Goal: Communication & Community: Answer question/provide support

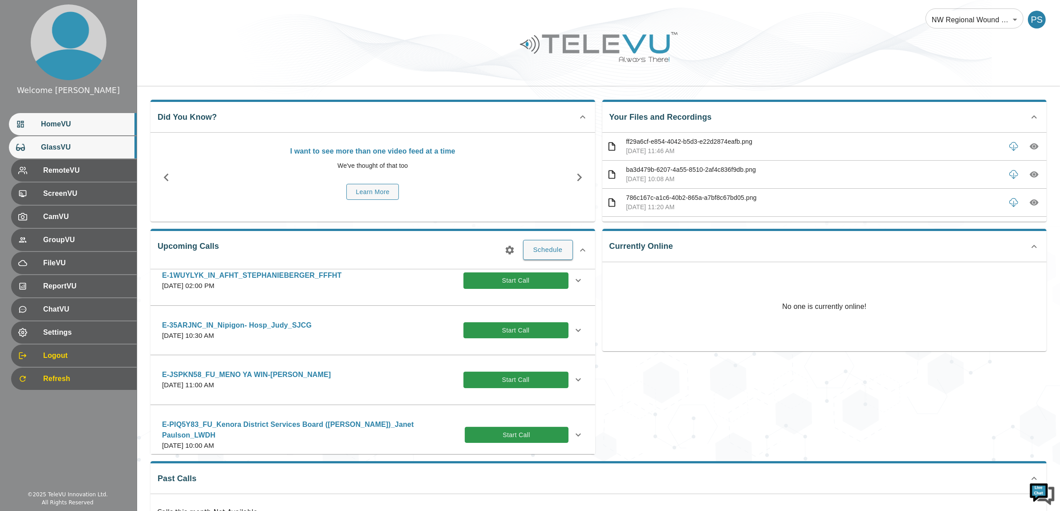
click at [76, 151] on span "GlassVU" at bounding box center [85, 147] width 89 height 11
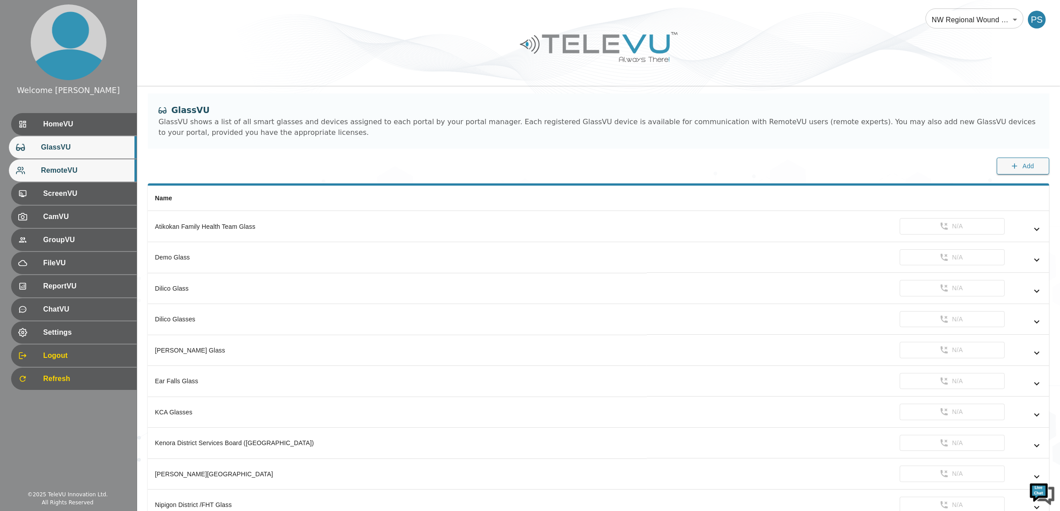
click at [81, 162] on div "RemoteVU" at bounding box center [73, 170] width 128 height 22
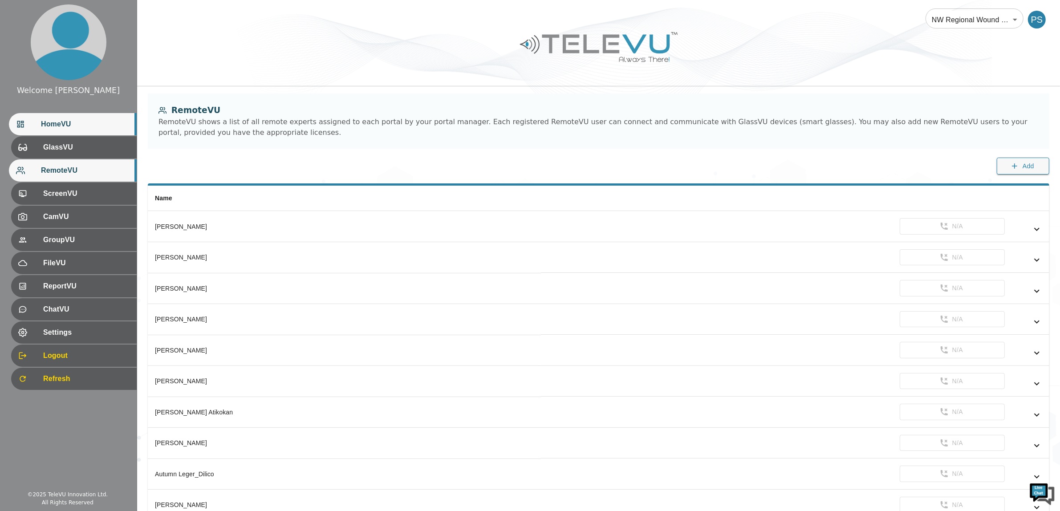
click at [77, 119] on span "HomeVU" at bounding box center [85, 124] width 89 height 11
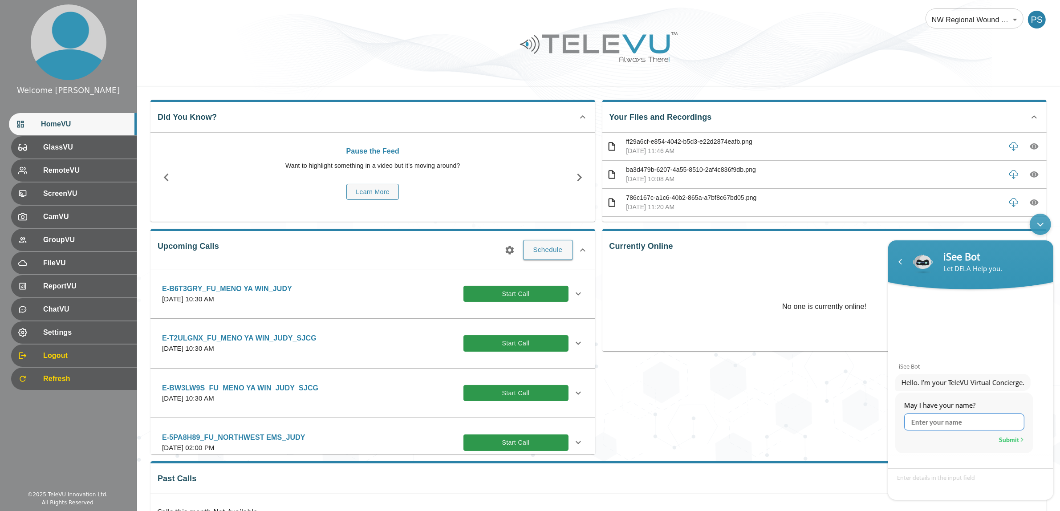
click at [953, 414] on input "text" at bounding box center [963, 421] width 120 height 17
type input "Prachi Sharma"
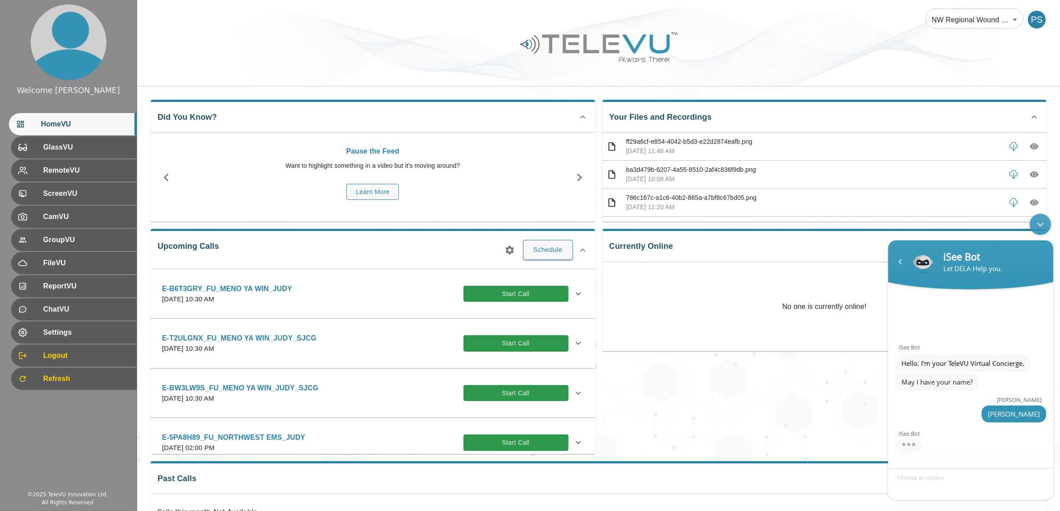
click at [337, 47] on div at bounding box center [598, 53] width 923 height 50
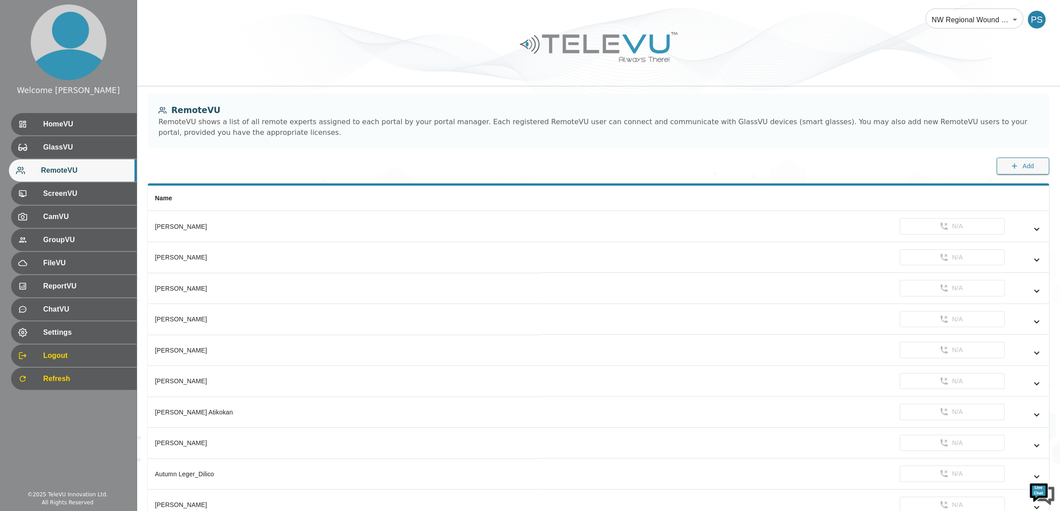
click at [1041, 497] on img at bounding box center [1041, 493] width 27 height 27
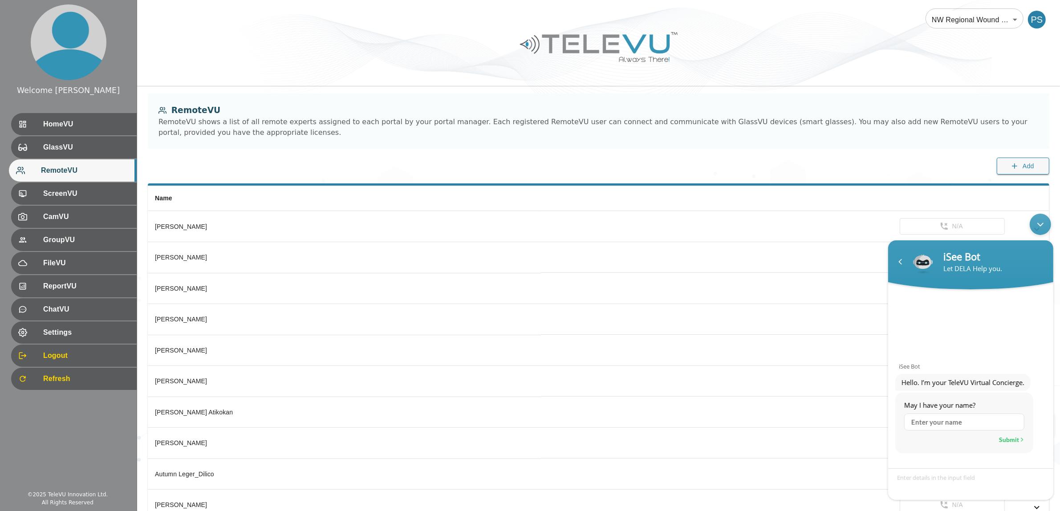
click at [962, 427] on input "text" at bounding box center [963, 421] width 120 height 17
type input "Prachi Sharma"
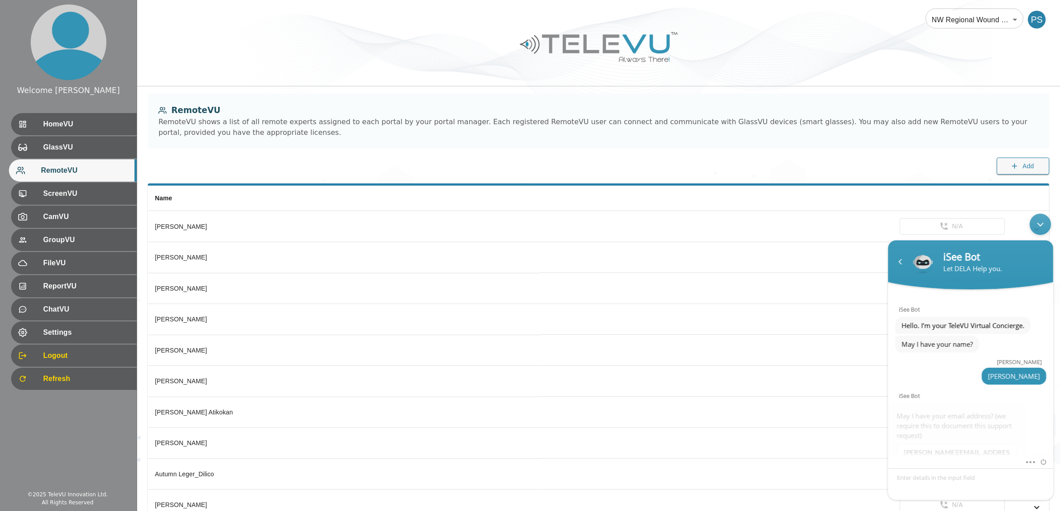
scroll to position [26, 0]
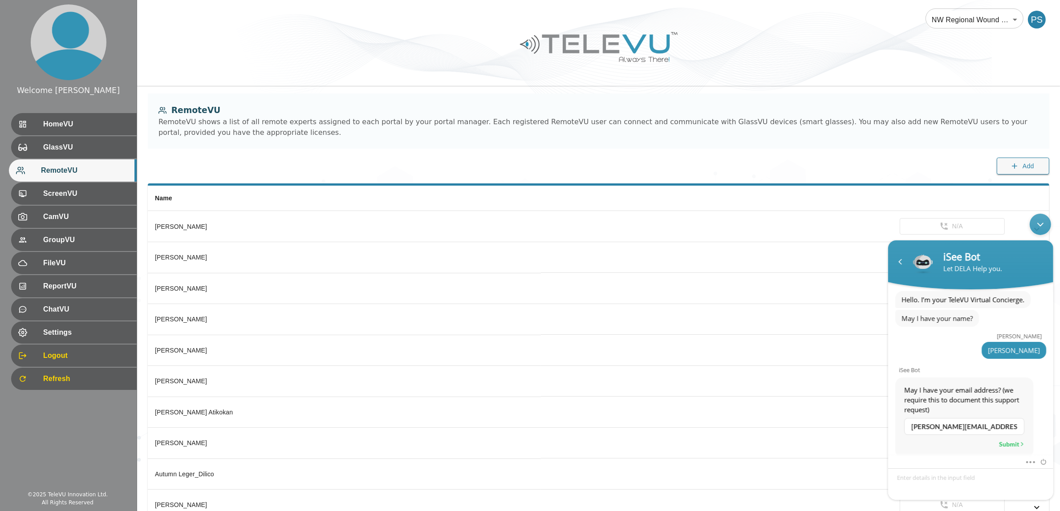
click at [1014, 441] on div "Submit" at bounding box center [1010, 444] width 25 height 12
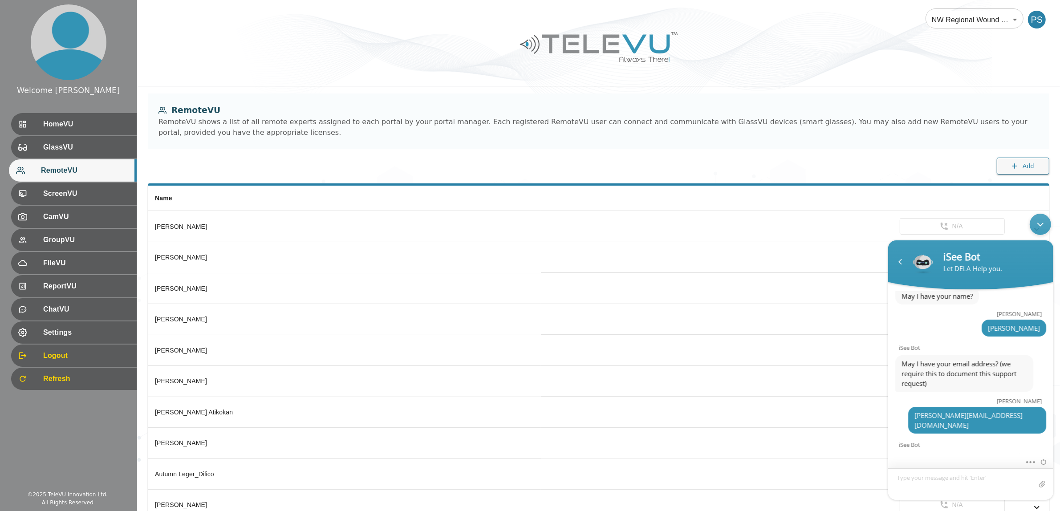
scroll to position [63, 0]
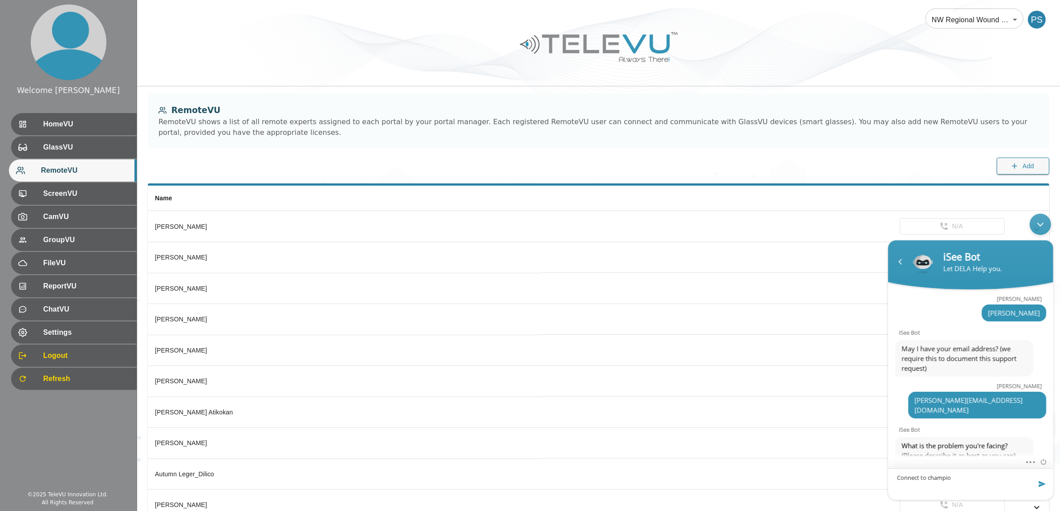
type textarea "Connect to champion"
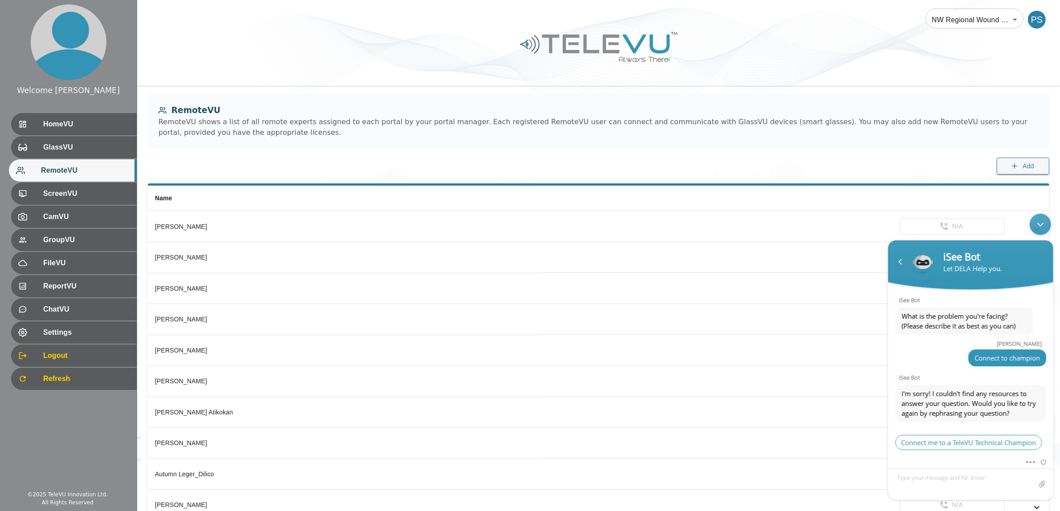
click at [967, 440] on span "Connect me to a TeleVU Technical Champion" at bounding box center [967, 441] width 146 height 15
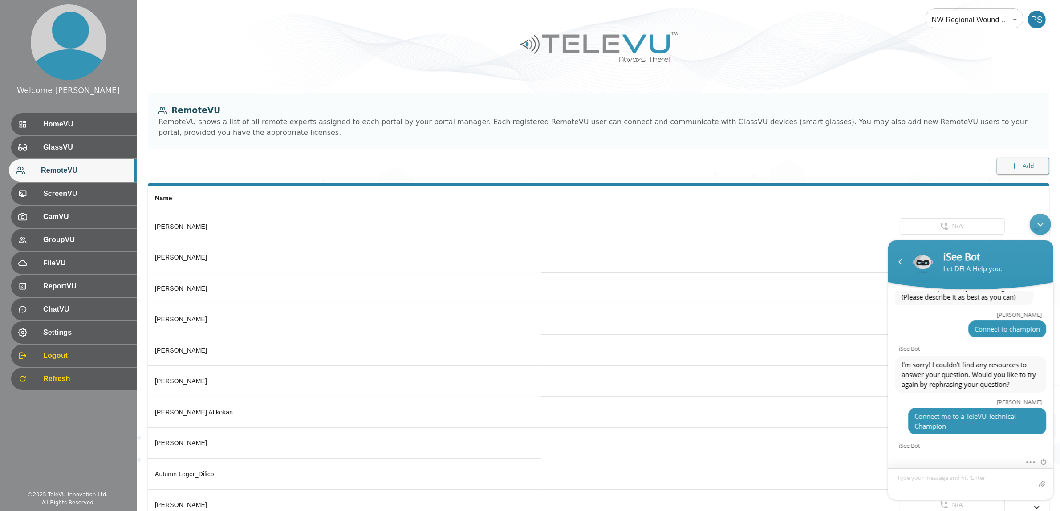
scroll to position [289, 0]
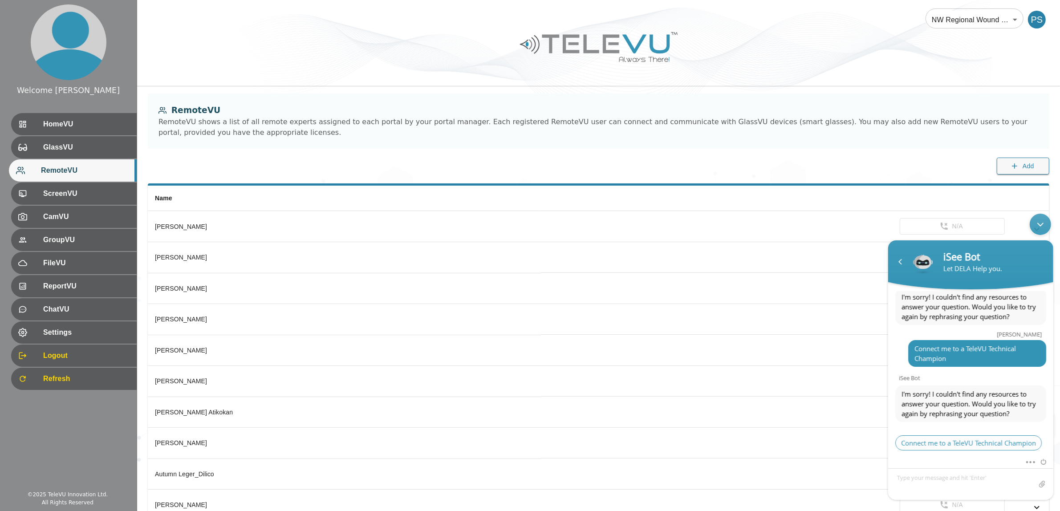
click at [965, 435] on span "Connect me to a TeleVU Technical Champion" at bounding box center [967, 442] width 146 height 15
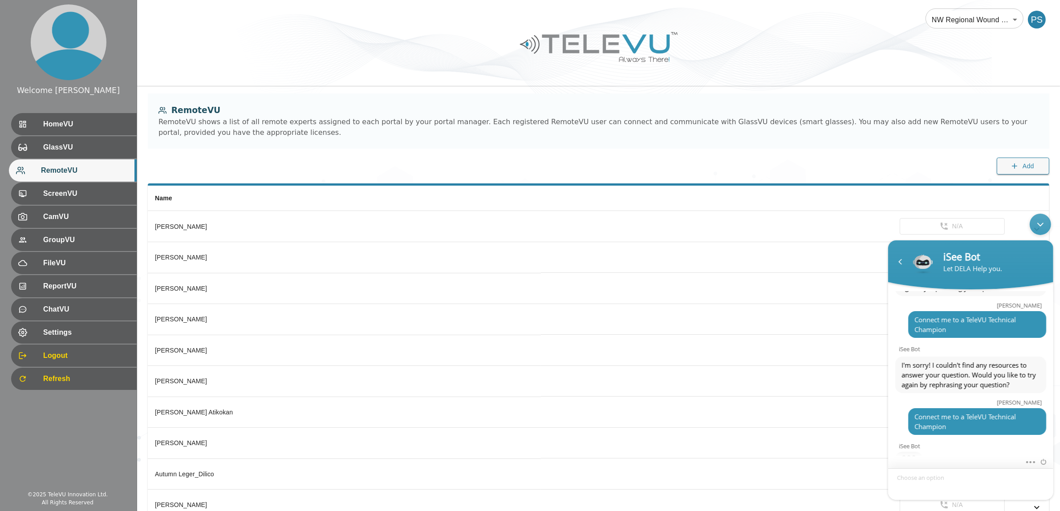
scroll to position [386, 0]
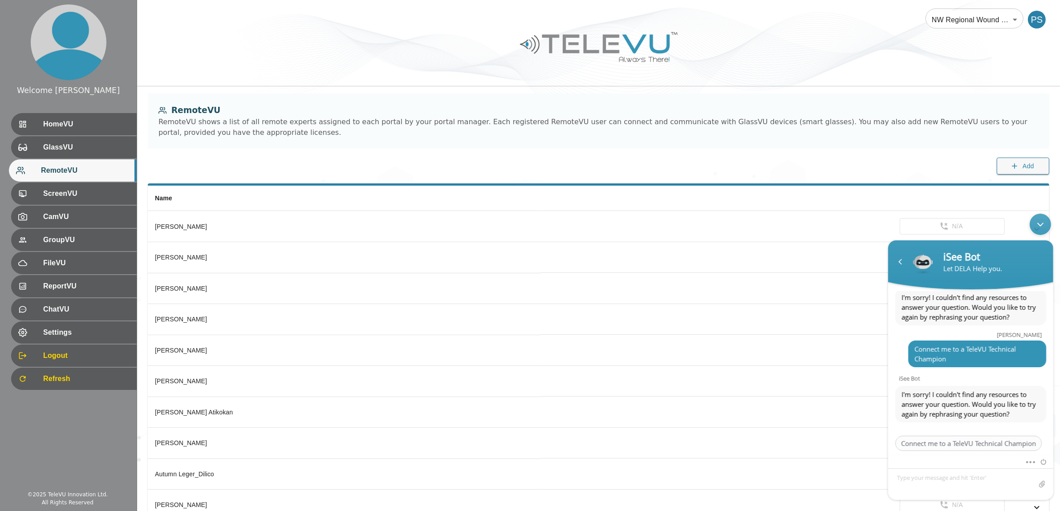
click at [965, 435] on span "Connect me to a TeleVU Technical Champion" at bounding box center [967, 442] width 146 height 15
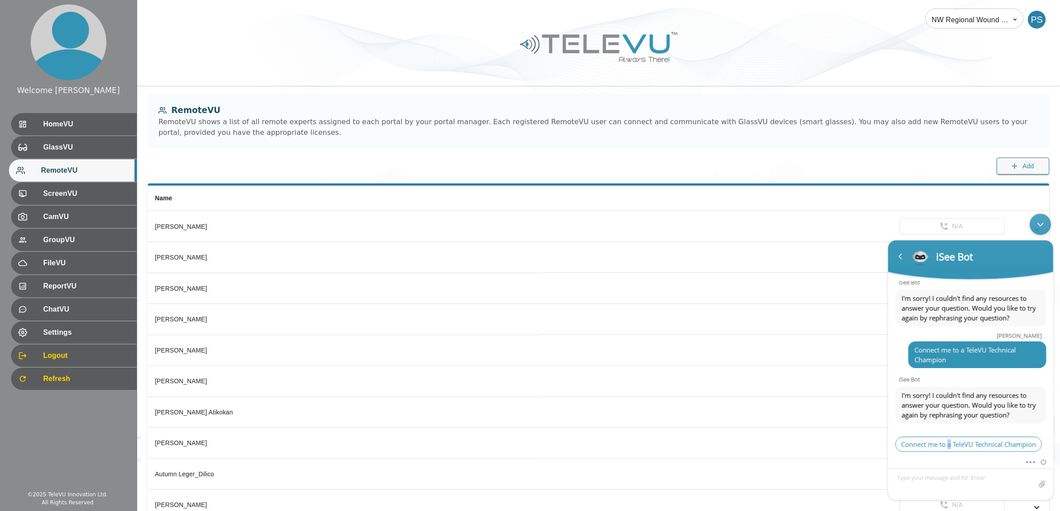
click at [948, 436] on span "Connect me to a TeleVU Technical Champion" at bounding box center [967, 443] width 146 height 15
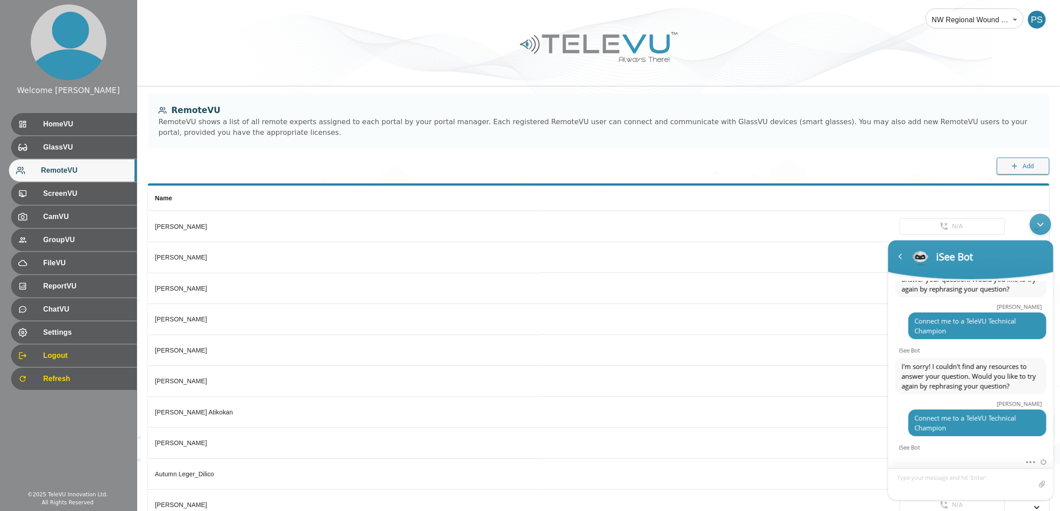
scroll to position [568, 0]
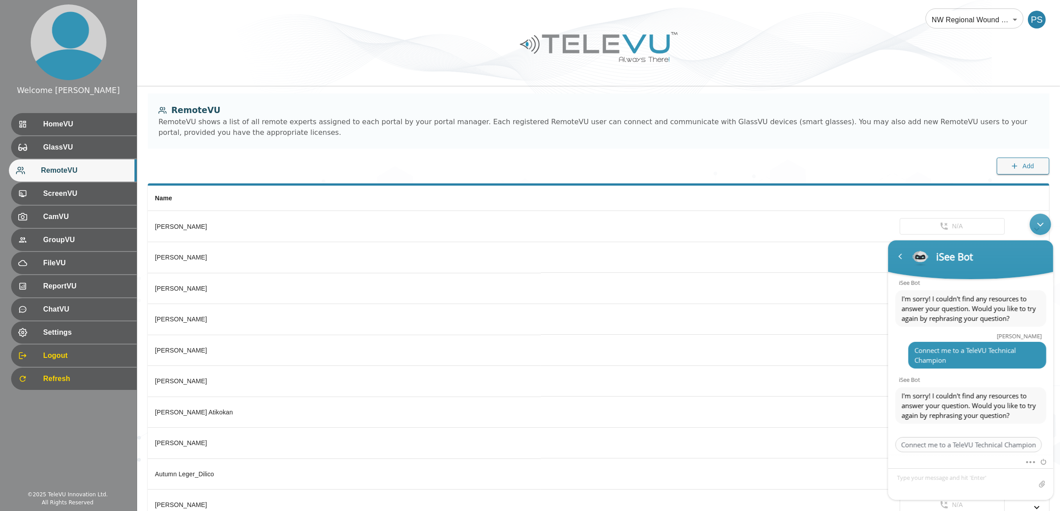
click at [1032, 224] on div "Minimize live chat window" at bounding box center [1039, 223] width 21 height 21
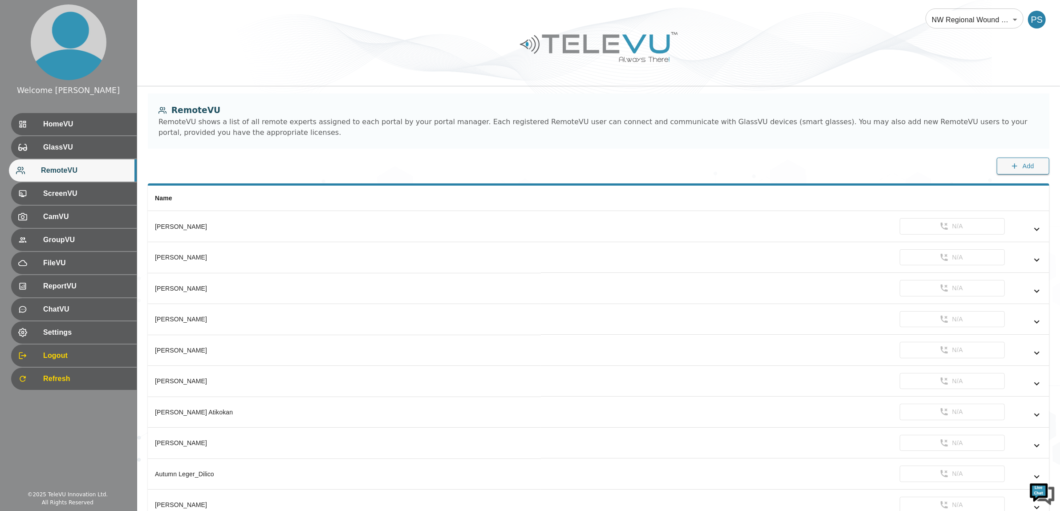
scroll to position [597, 0]
click at [1035, 490] on img at bounding box center [1041, 493] width 27 height 27
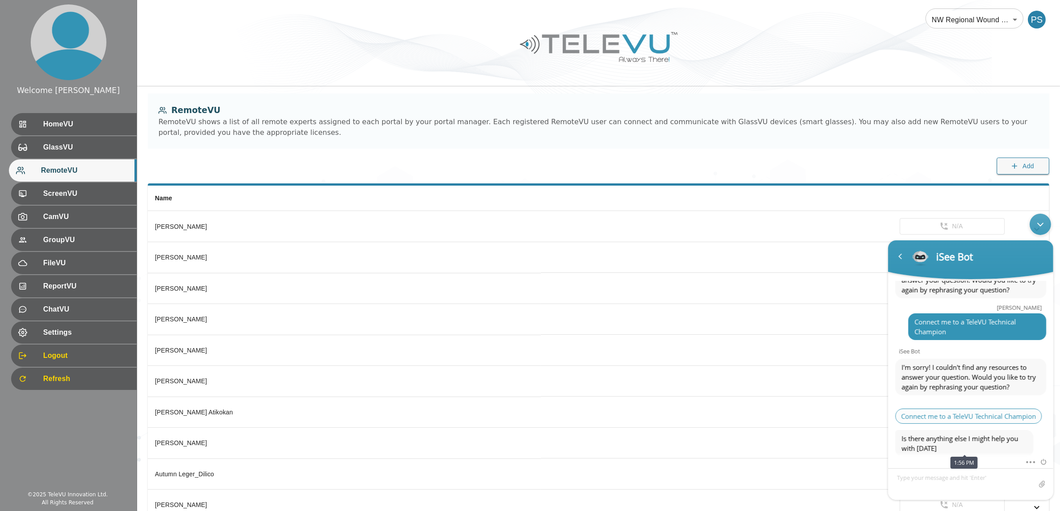
click at [947, 409] on span "Connect me to a TeleVU Technical Champion" at bounding box center [967, 415] width 146 height 15
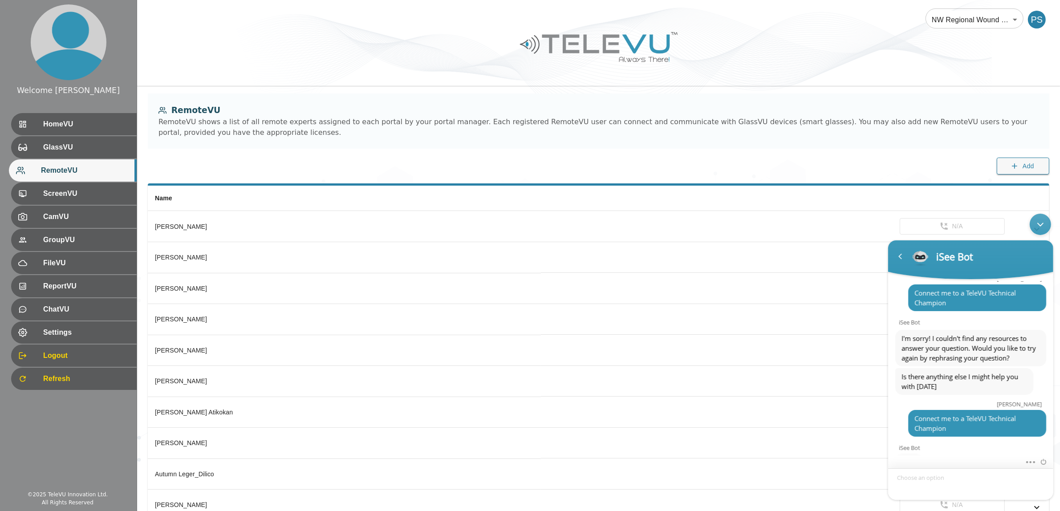
scroll to position [693, 0]
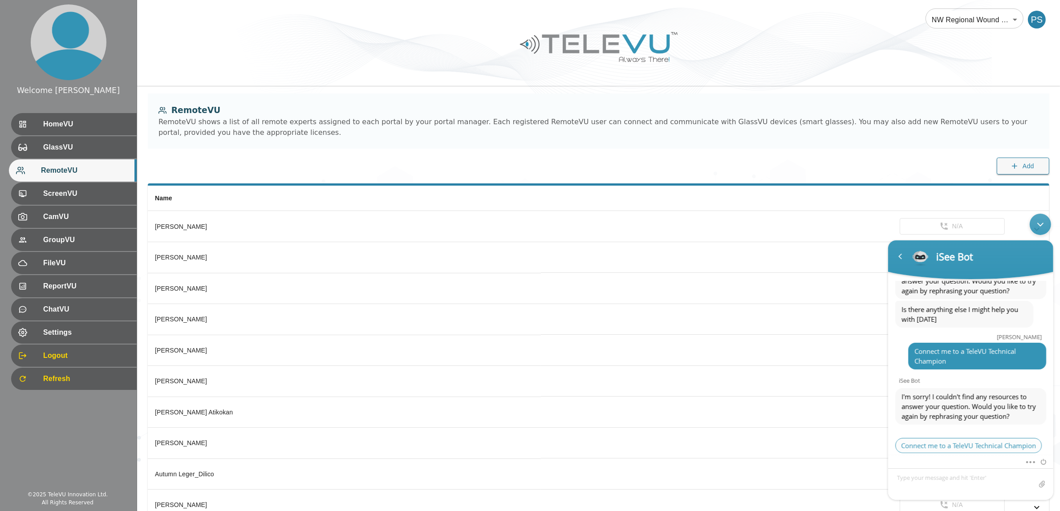
click at [927, 441] on span "Connect me to a TeleVU Technical Champion" at bounding box center [967, 444] width 146 height 15
click at [916, 437] on span "Connect me to a TeleVU Technical Champion" at bounding box center [967, 444] width 146 height 15
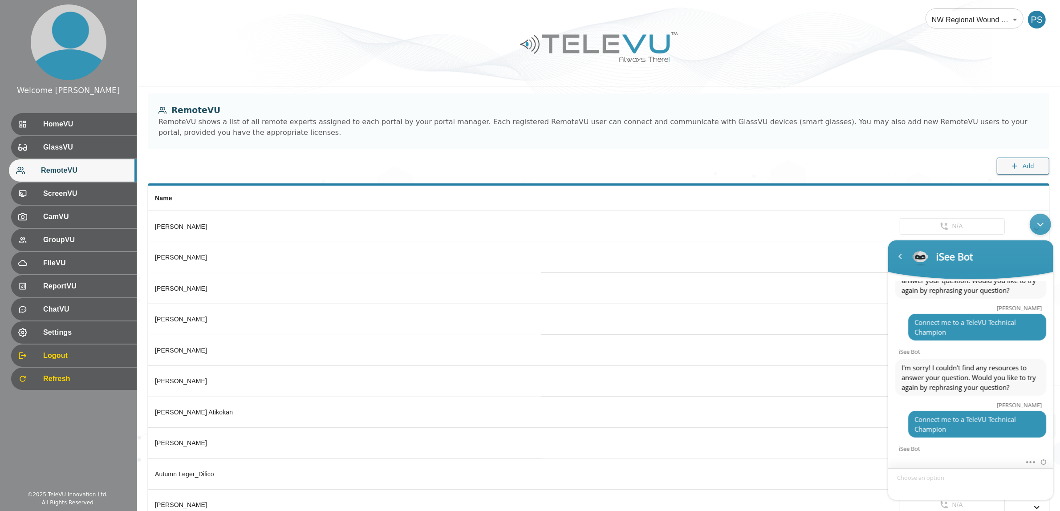
scroll to position [886, 0]
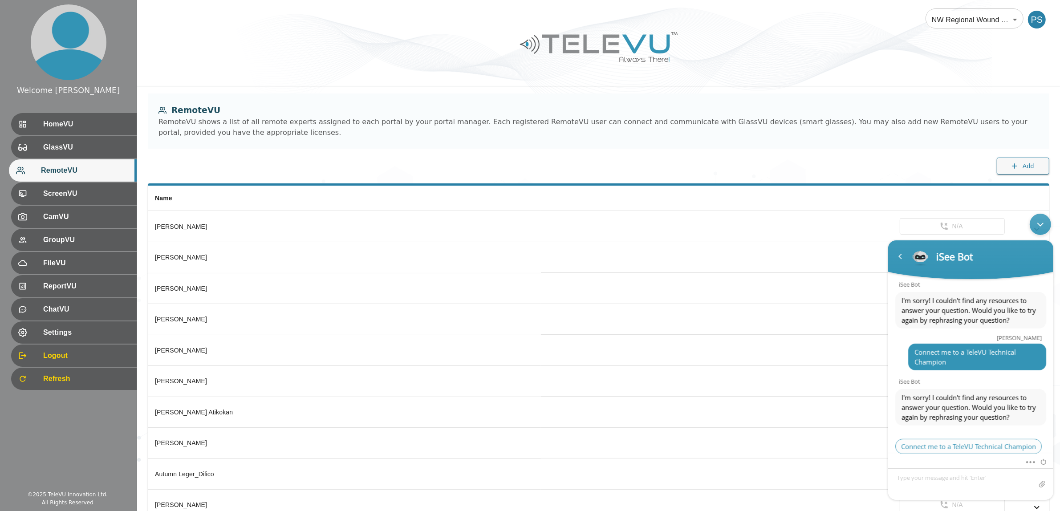
click at [923, 438] on span "Connect me to a TeleVU Technical Champion" at bounding box center [967, 445] width 146 height 15
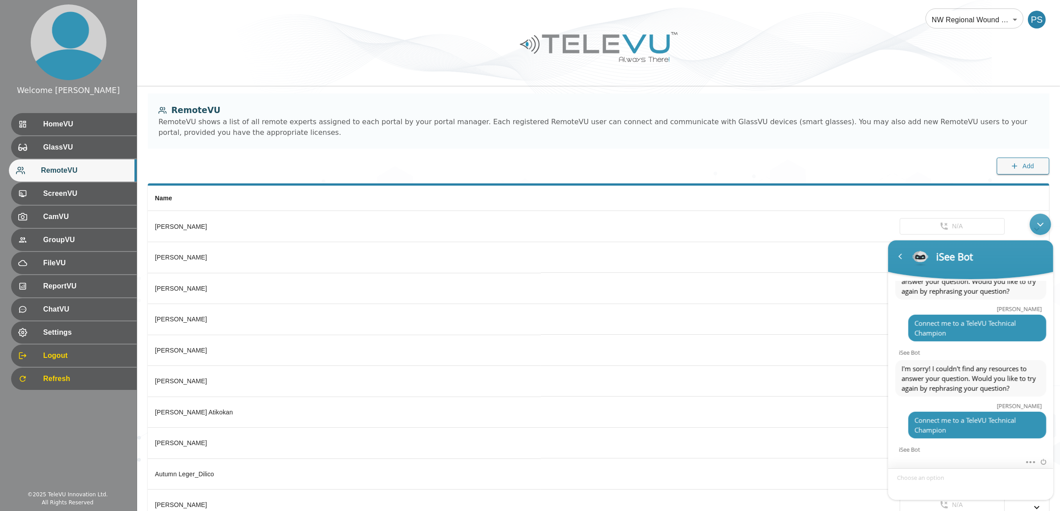
scroll to position [983, 0]
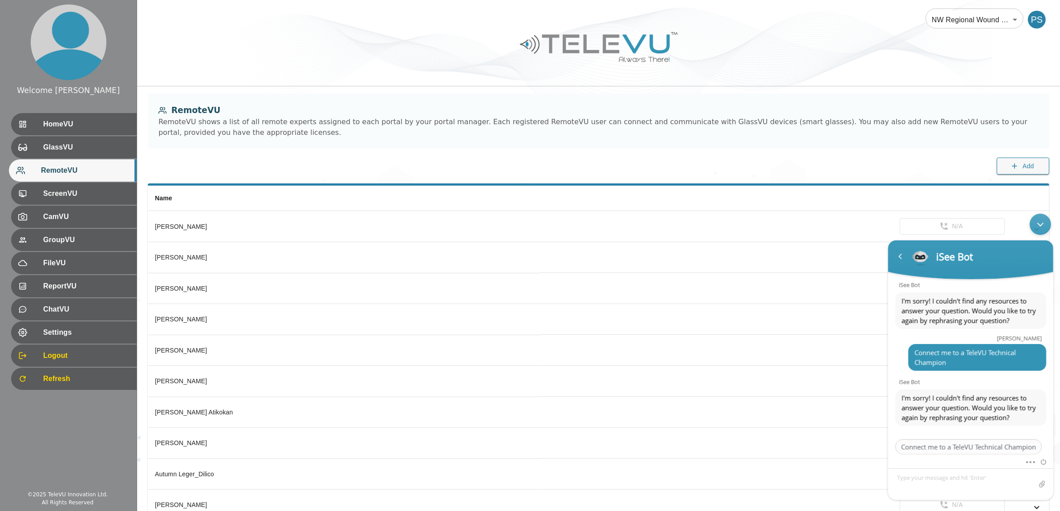
click at [1043, 221] on div "Minimize live chat window" at bounding box center [1039, 223] width 21 height 21
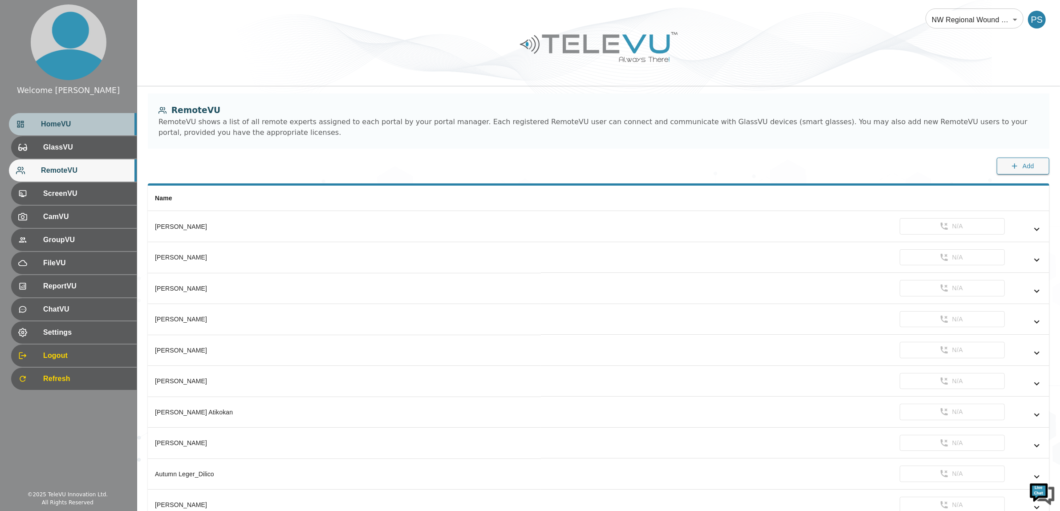
click at [70, 117] on div "HomeVU" at bounding box center [73, 124] width 128 height 22
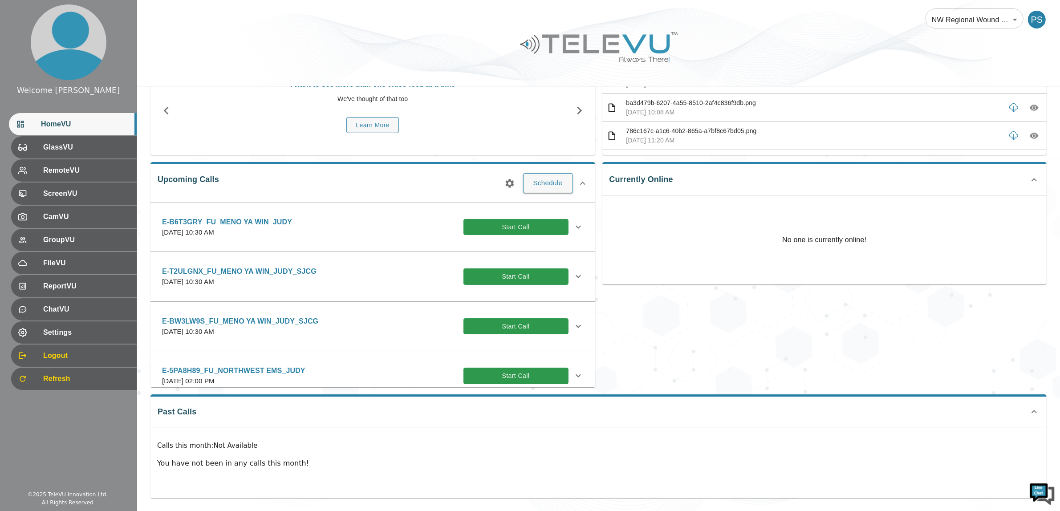
scroll to position [67, 0]
click at [77, 141] on div "GlassVU" at bounding box center [73, 147] width 128 height 22
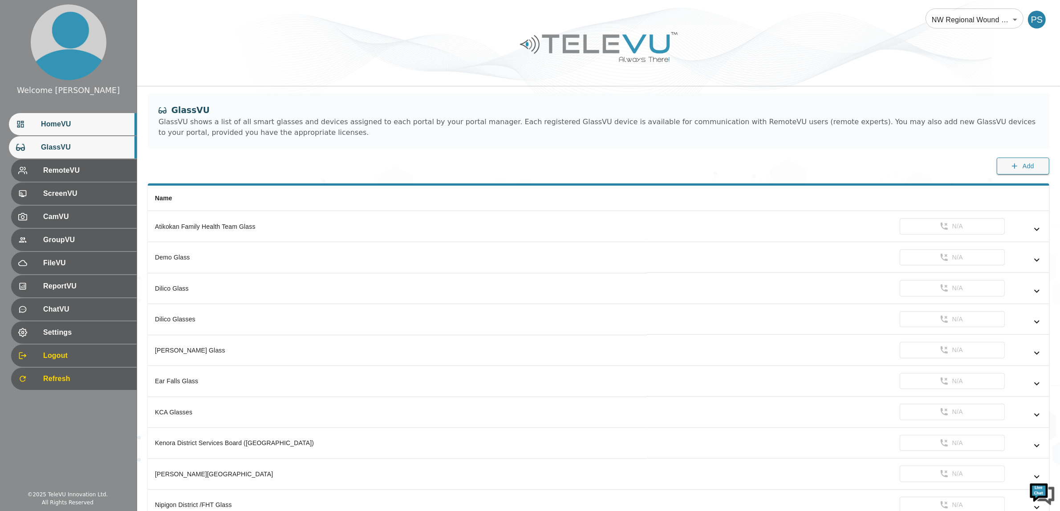
click at [57, 118] on div "HomeVU" at bounding box center [73, 124] width 128 height 22
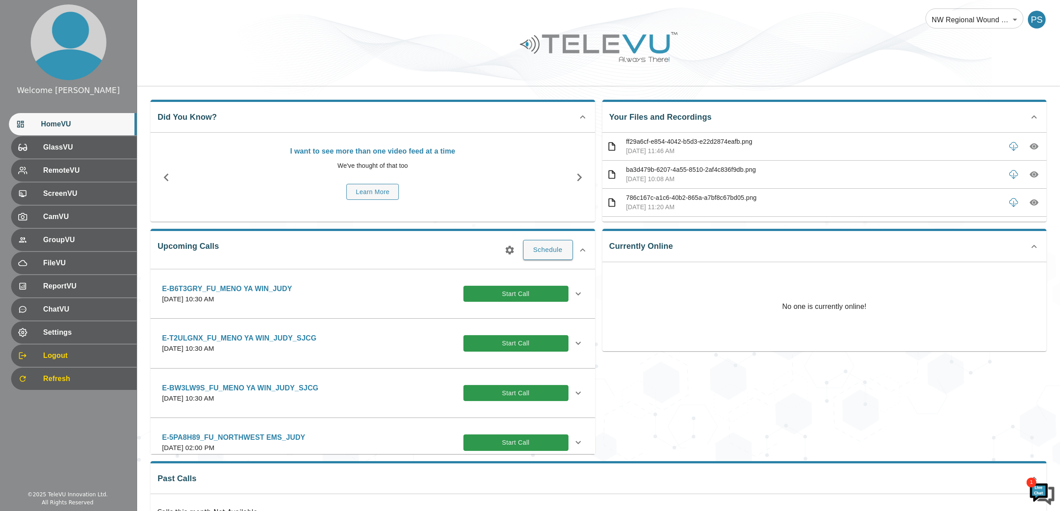
scroll to position [1011, 0]
click at [768, 54] on div at bounding box center [598, 53] width 923 height 50
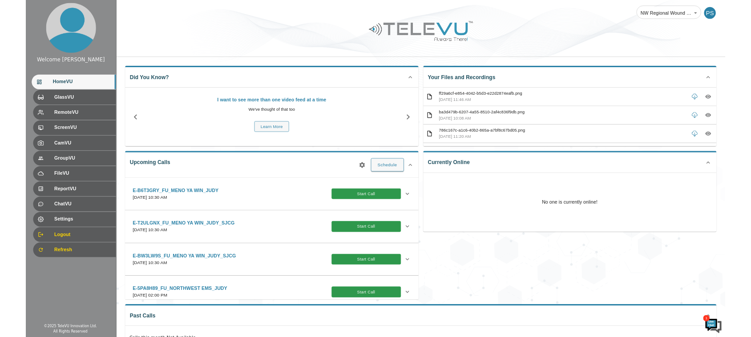
scroll to position [1121, 0]
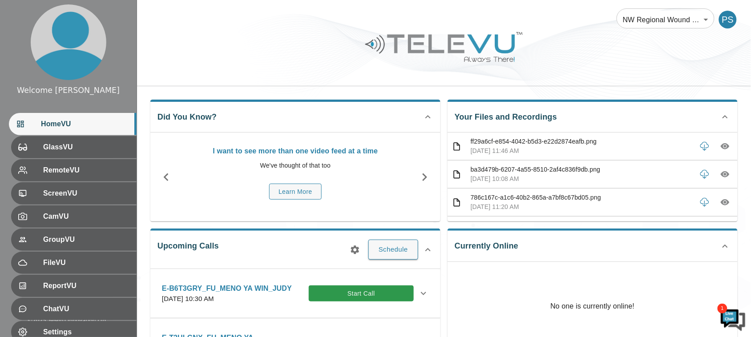
click at [210, 68] on div at bounding box center [444, 53] width 614 height 50
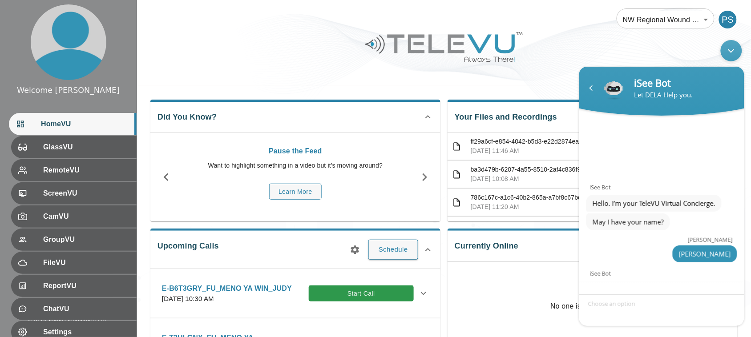
click at [728, 55] on div "Minimize live chat window" at bounding box center [730, 50] width 21 height 21
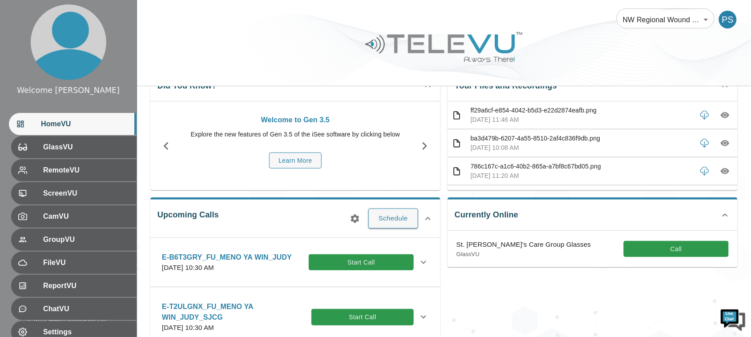
scroll to position [27, 0]
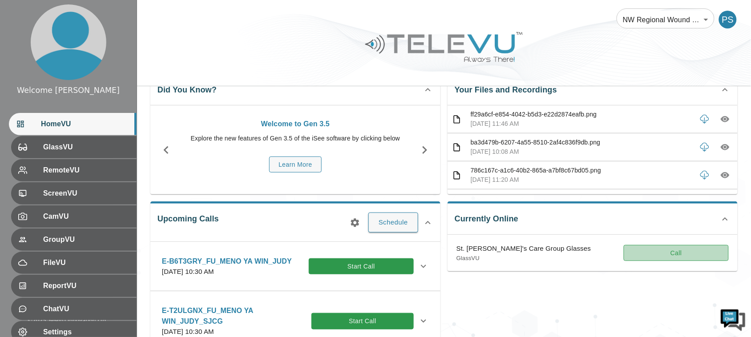
click at [691, 255] on button "Call" at bounding box center [676, 253] width 105 height 16
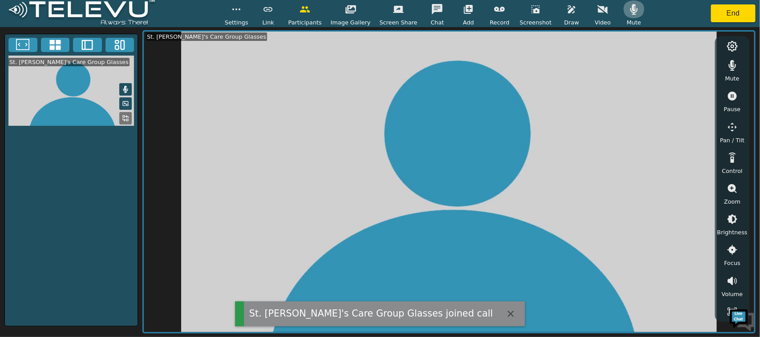
click at [628, 12] on icon "button" at bounding box center [633, 9] width 11 height 11
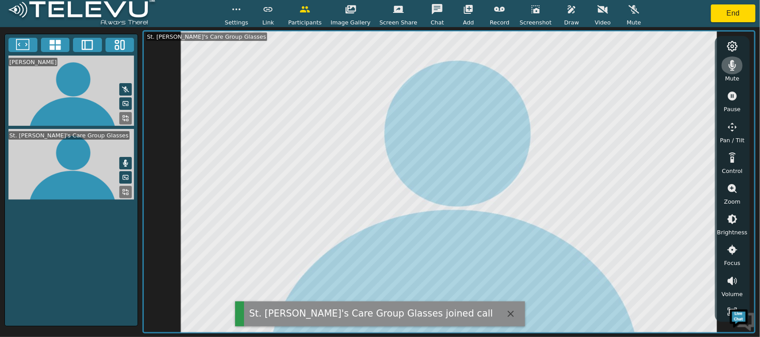
click at [730, 61] on icon "button" at bounding box center [733, 65] width 8 height 11
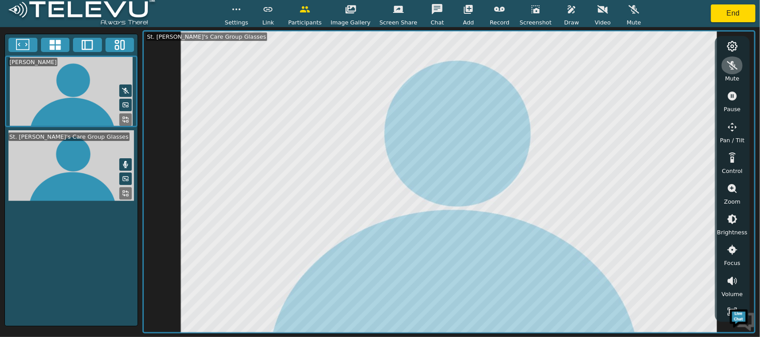
click at [731, 65] on icon "button" at bounding box center [732, 65] width 11 height 11
click at [731, 65] on icon "button" at bounding box center [733, 65] width 8 height 11
click at [628, 12] on icon "button" at bounding box center [633, 9] width 11 height 11
click at [630, 12] on icon "button" at bounding box center [634, 9] width 8 height 11
click at [730, 97] on icon "button" at bounding box center [732, 96] width 9 height 9
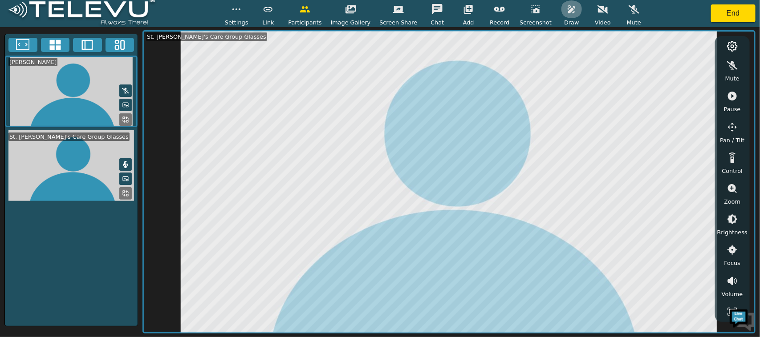
click at [566, 12] on icon "button" at bounding box center [571, 9] width 11 height 11
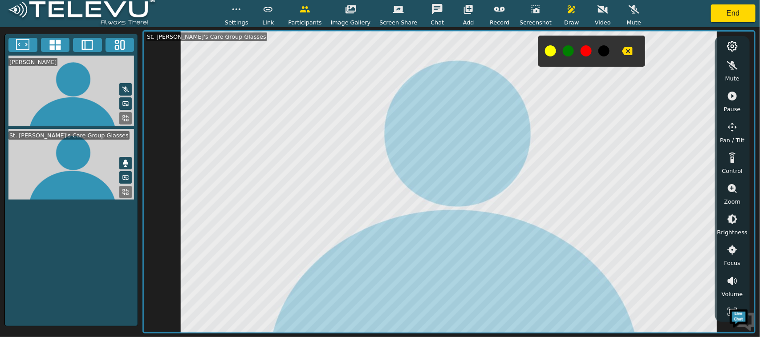
click at [580, 49] on button at bounding box center [585, 50] width 11 height 11
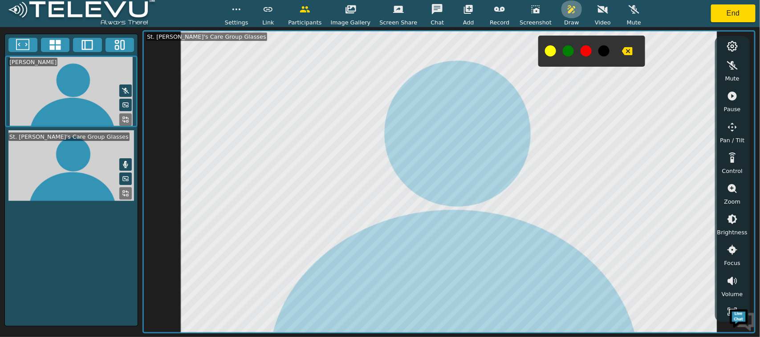
click at [566, 12] on icon "button" at bounding box center [571, 9] width 11 height 11
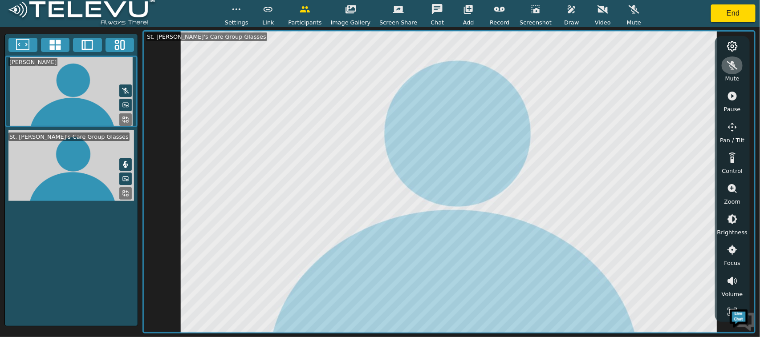
click at [728, 64] on icon "button" at bounding box center [732, 65] width 11 height 11
click at [733, 97] on icon "button" at bounding box center [732, 96] width 9 height 9
click at [566, 16] on button "button" at bounding box center [571, 9] width 22 height 18
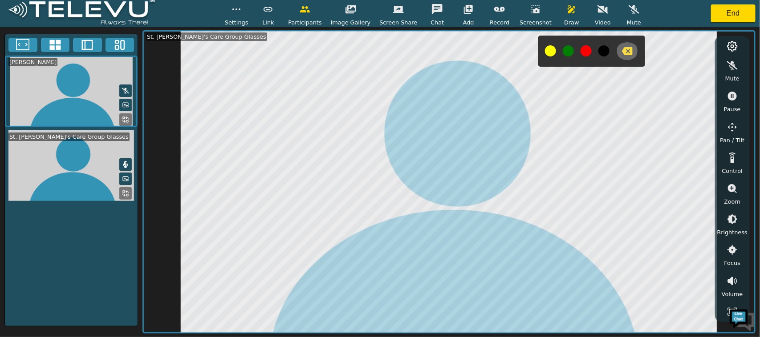
click at [623, 47] on button "button" at bounding box center [627, 51] width 22 height 18
click at [566, 12] on icon "button" at bounding box center [571, 9] width 11 height 11
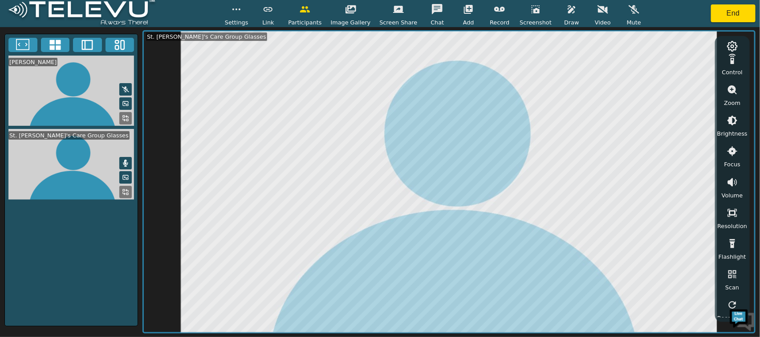
scroll to position [101, 0]
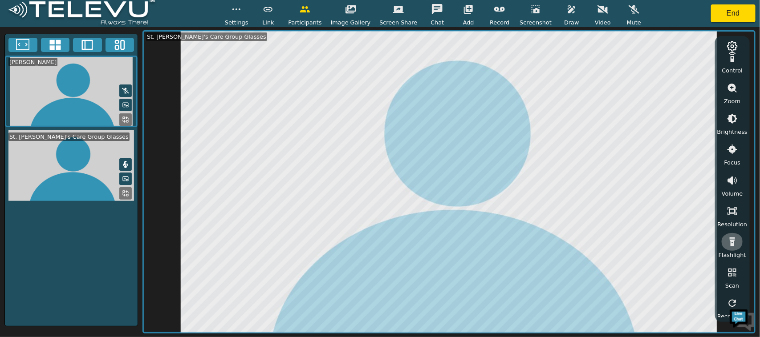
click at [737, 241] on button "button" at bounding box center [732, 242] width 22 height 18
click at [738, 239] on button "button" at bounding box center [732, 242] width 22 height 18
click at [724, 12] on button "End" at bounding box center [733, 13] width 45 height 18
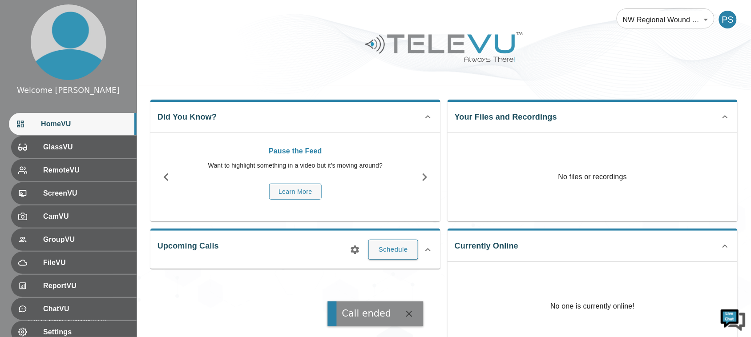
click at [466, 65] on img at bounding box center [444, 46] width 160 height 37
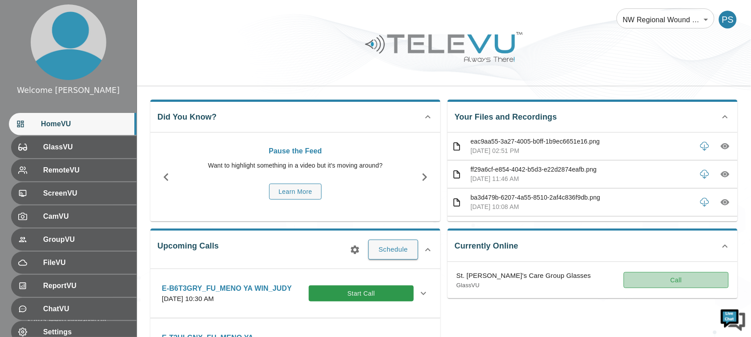
click at [651, 285] on button "Call" at bounding box center [676, 280] width 105 height 16
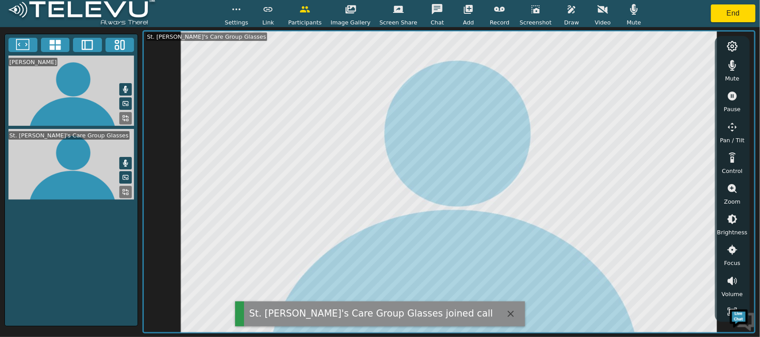
click at [630, 11] on icon "button" at bounding box center [634, 9] width 8 height 11
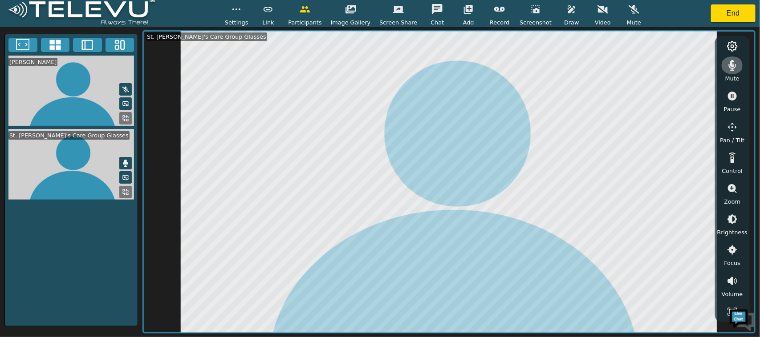
click at [727, 68] on icon "button" at bounding box center [732, 65] width 11 height 11
click at [731, 16] on button "End" at bounding box center [733, 13] width 45 height 18
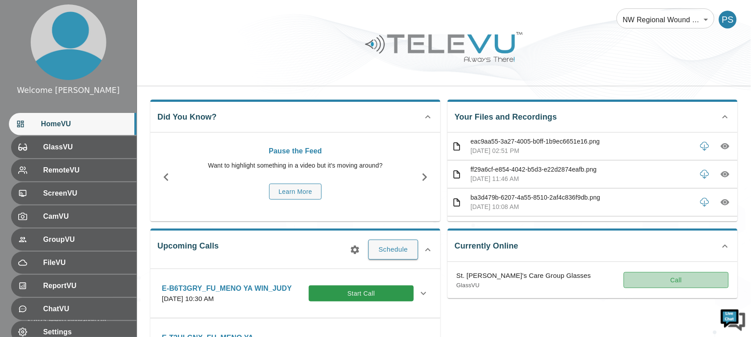
click at [651, 276] on button "Call" at bounding box center [676, 280] width 105 height 16
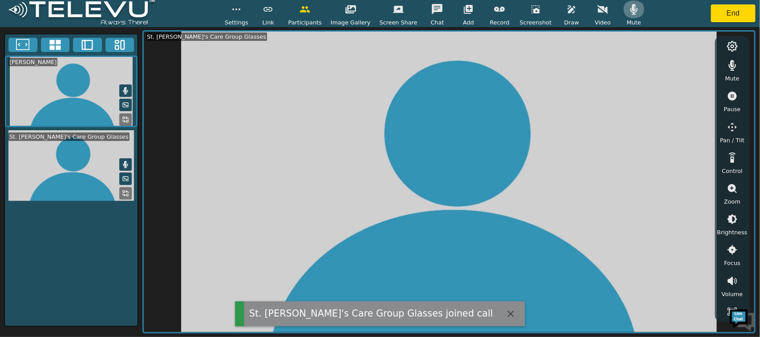
click at [630, 11] on icon "button" at bounding box center [634, 9] width 8 height 11
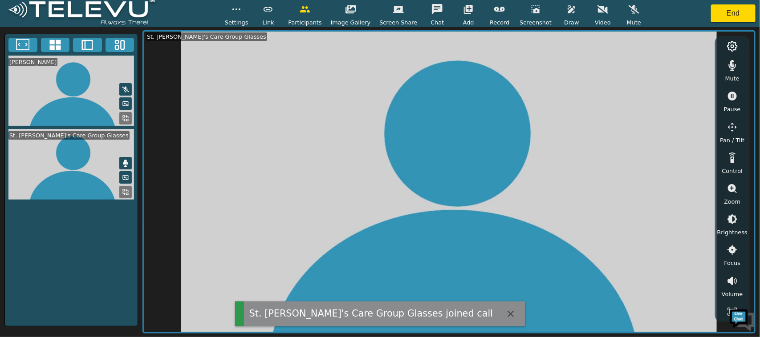
click at [735, 75] on span "Mute" at bounding box center [732, 78] width 14 height 8
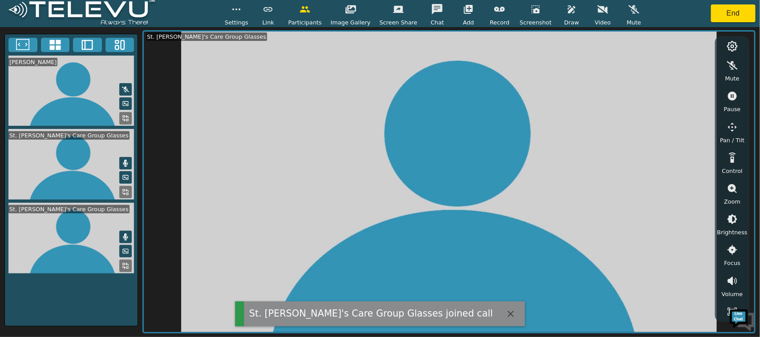
click at [125, 266] on icon at bounding box center [125, 266] width 7 height 7
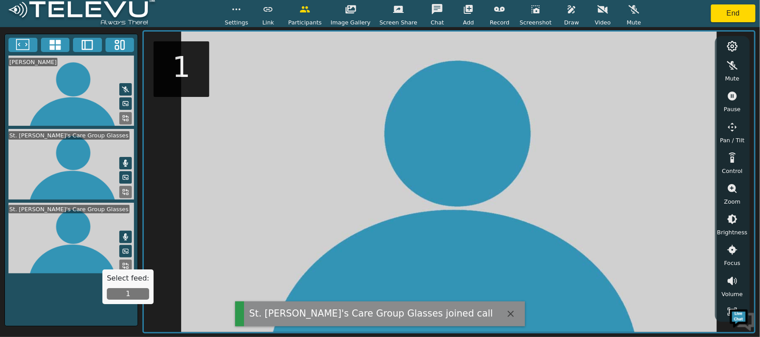
click at [127, 296] on button "1" at bounding box center [128, 294] width 42 height 12
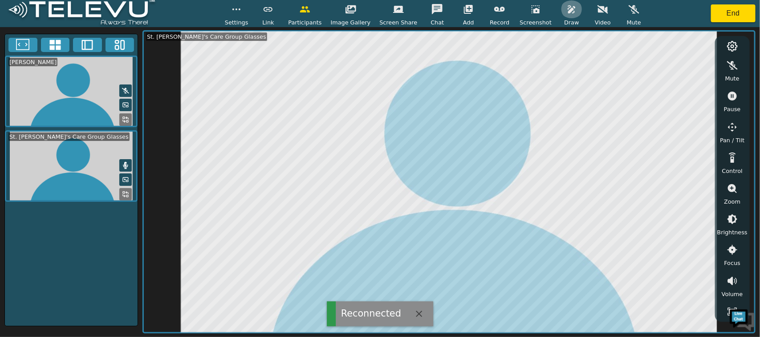
click at [562, 18] on button "button" at bounding box center [571, 9] width 22 height 18
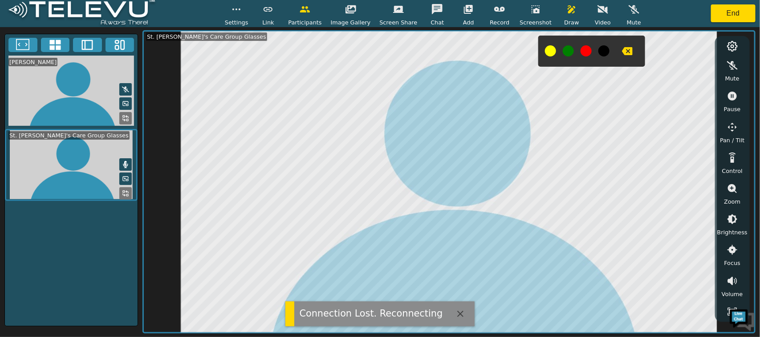
click at [579, 57] on div at bounding box center [591, 51] width 107 height 31
click at [580, 54] on button at bounding box center [585, 50] width 11 height 11
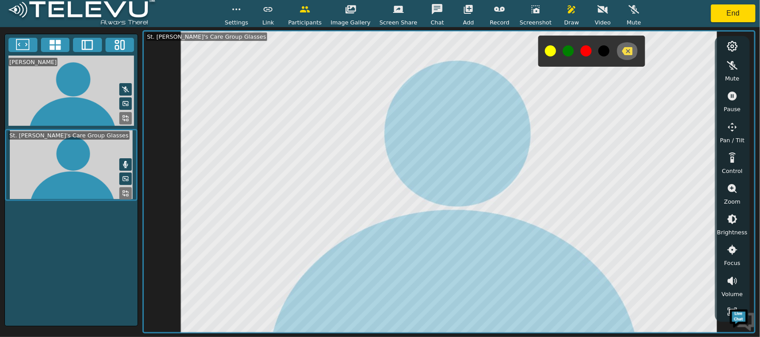
click at [622, 53] on icon "button" at bounding box center [627, 51] width 11 height 11
click at [566, 11] on icon "button" at bounding box center [571, 9] width 11 height 11
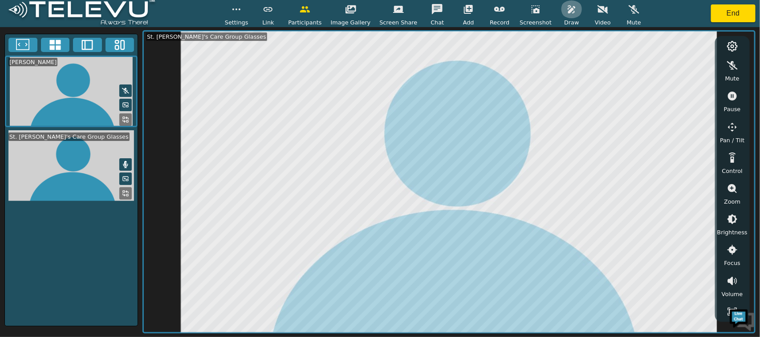
click at [560, 15] on button "button" at bounding box center [571, 9] width 22 height 18
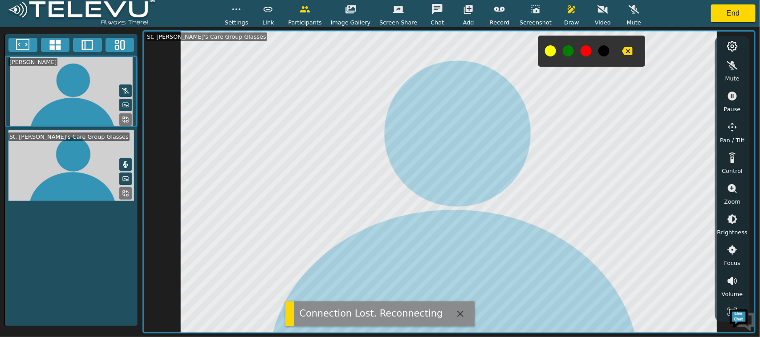
click at [622, 47] on icon "button" at bounding box center [627, 51] width 11 height 8
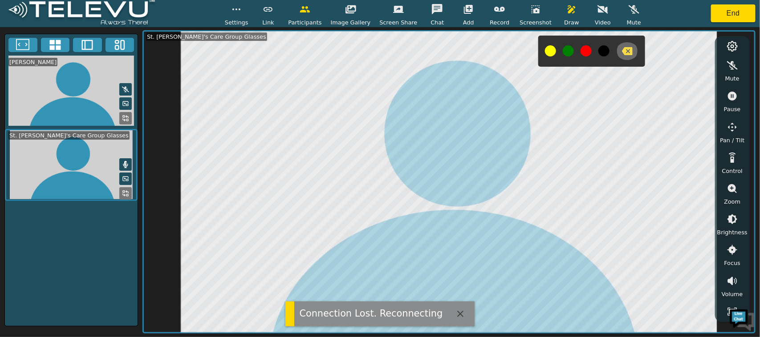
click at [622, 54] on icon "button" at bounding box center [627, 51] width 11 height 11
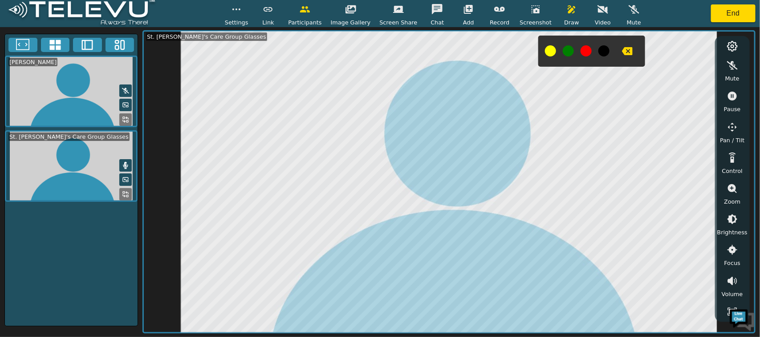
click at [564, 18] on span "Draw" at bounding box center [571, 22] width 15 height 8
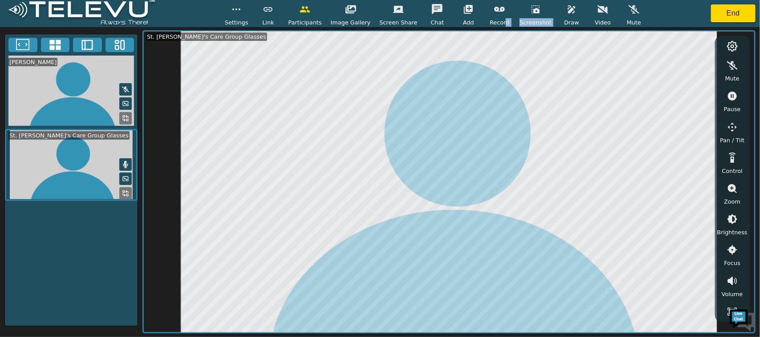
drag, startPoint x: 499, startPoint y: 25, endPoint x: 562, endPoint y: 10, distance: 64.7
click at [562, 10] on div "Settings Link Participants Image Gallery Screen Share Chat Add Record Screensho…" at bounding box center [435, 13] width 420 height 26
click at [567, 10] on icon "button" at bounding box center [571, 9] width 8 height 8
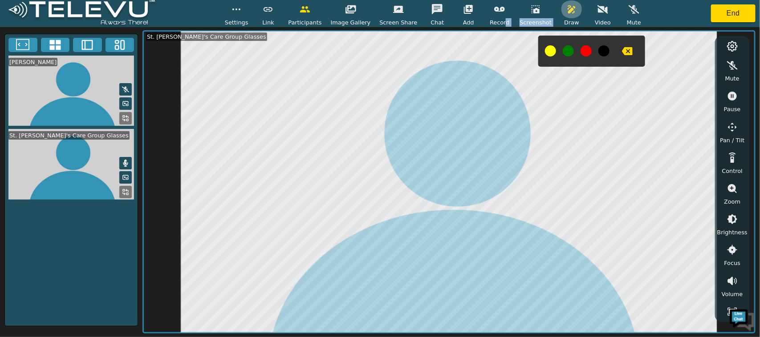
click at [567, 10] on icon "button" at bounding box center [571, 9] width 8 height 8
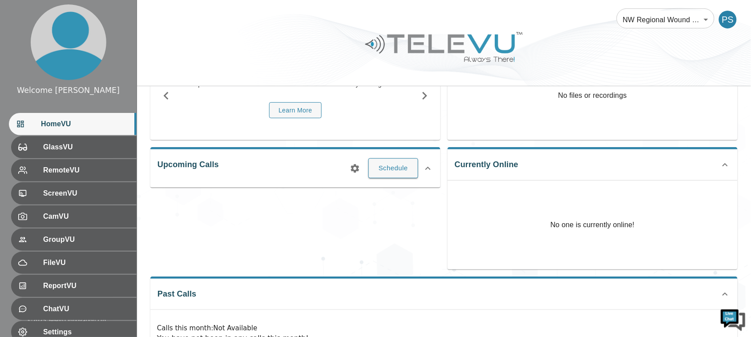
scroll to position [79, 0]
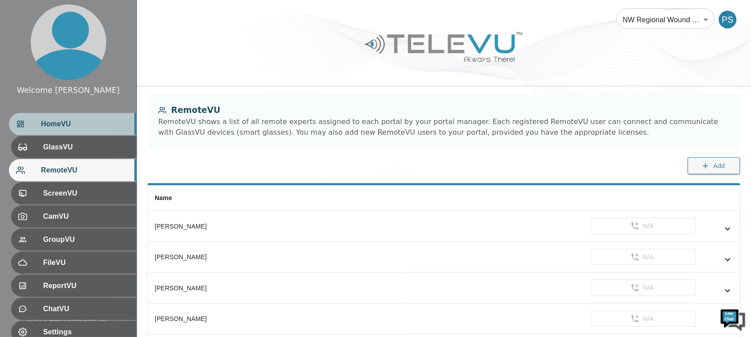
click at [70, 125] on span "HomeVU" at bounding box center [85, 124] width 89 height 11
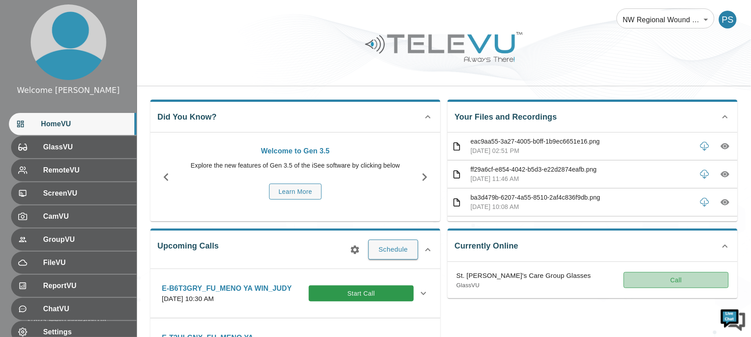
click at [644, 273] on button "Call" at bounding box center [676, 280] width 105 height 16
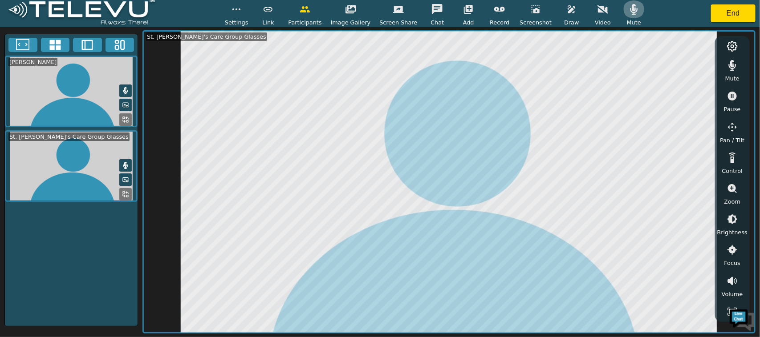
click at [628, 11] on icon "button" at bounding box center [633, 9] width 11 height 11
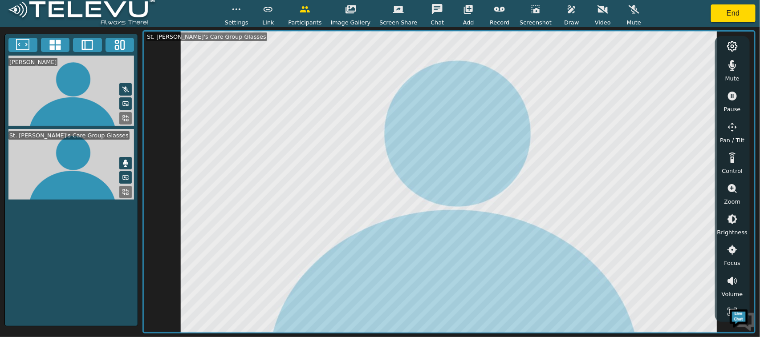
click at [729, 63] on icon "button" at bounding box center [732, 65] width 11 height 11
click at [729, 187] on icon "button" at bounding box center [732, 188] width 9 height 9
click at [733, 219] on icon "button" at bounding box center [732, 219] width 11 height 11
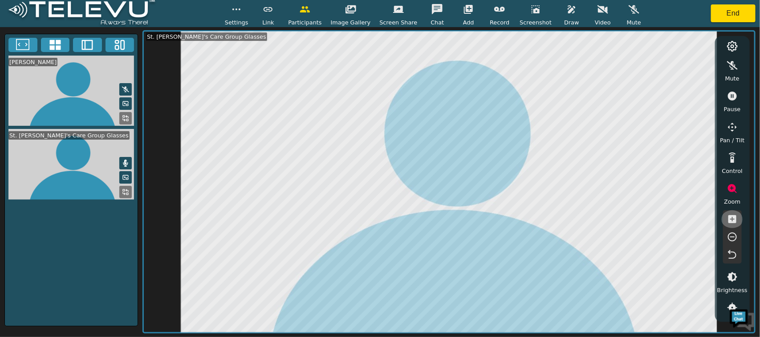
click at [733, 219] on icon "button" at bounding box center [732, 219] width 11 height 11
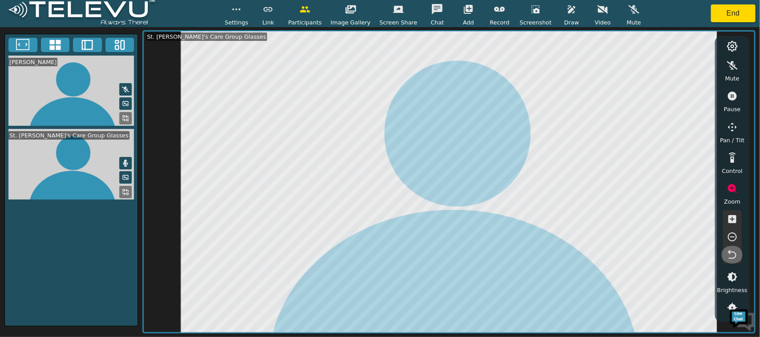
click at [728, 255] on icon "button" at bounding box center [732, 255] width 11 height 11
click at [731, 219] on icon "button" at bounding box center [732, 219] width 8 height 8
click at [731, 251] on icon "button" at bounding box center [732, 255] width 11 height 11
click at [530, 13] on icon "button" at bounding box center [535, 9] width 11 height 11
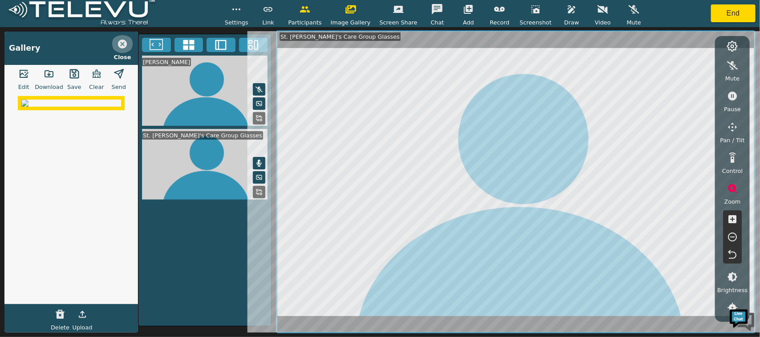
click at [121, 42] on icon "button" at bounding box center [122, 44] width 11 height 11
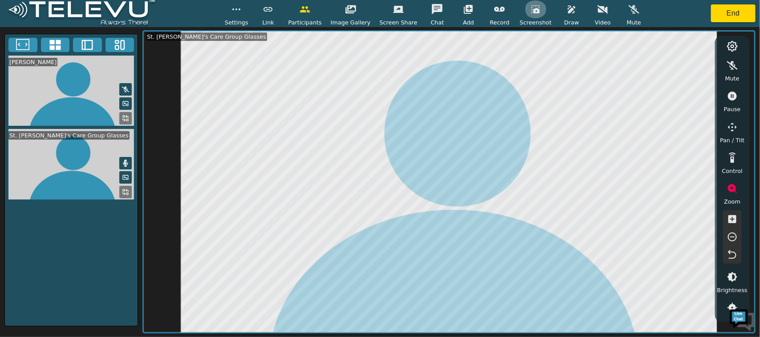
click at [530, 12] on icon "button" at bounding box center [535, 9] width 11 height 11
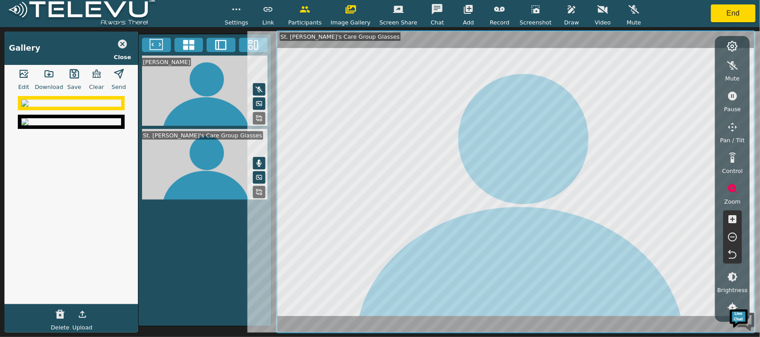
click at [69, 107] on img at bounding box center [71, 103] width 100 height 7
click at [45, 72] on icon "button" at bounding box center [49, 74] width 8 height 6
click at [121, 43] on icon "button" at bounding box center [122, 44] width 11 height 11
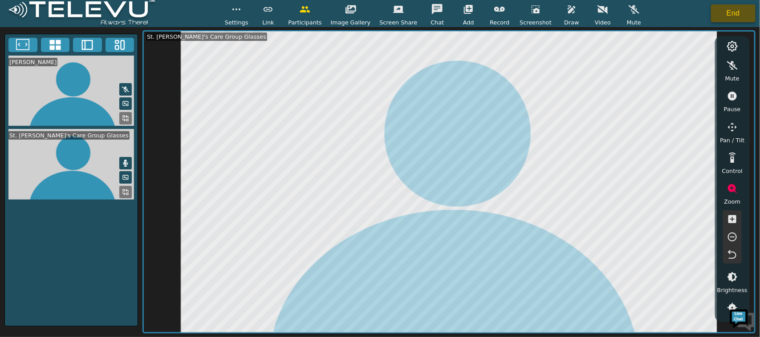
click at [720, 20] on button "End" at bounding box center [733, 13] width 45 height 18
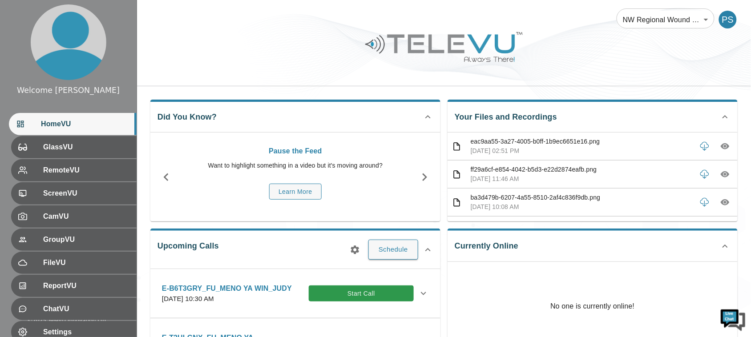
click at [259, 34] on div at bounding box center [444, 53] width 614 height 50
